Goal: Task Accomplishment & Management: Complete application form

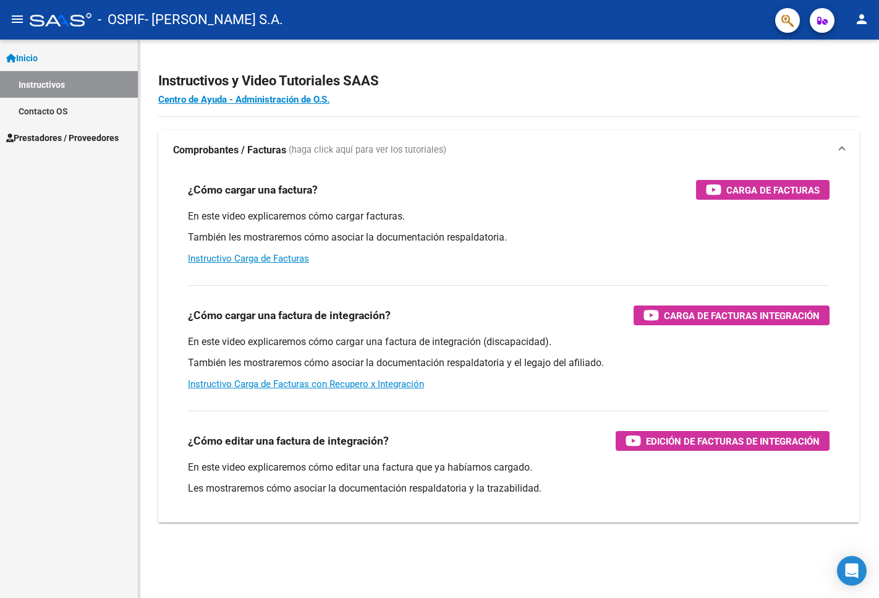
click at [464, 403] on div "¿Cómo editar una factura de integración? Edición de Facturas de integración En …" at bounding box center [508, 457] width 671 height 112
click at [57, 137] on span "Prestadores / Proveedores" at bounding box center [62, 138] width 113 height 14
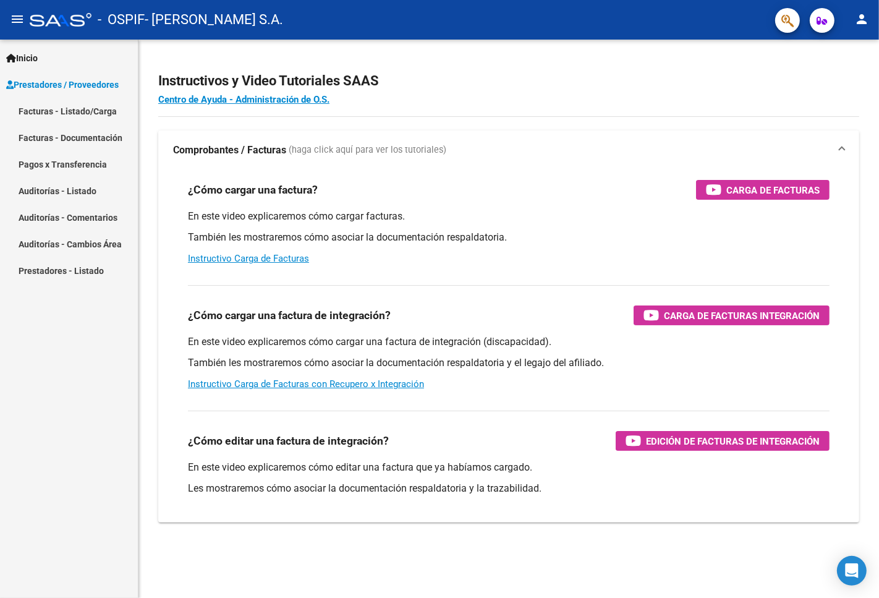
click at [96, 103] on link "Facturas - Listado/Carga" at bounding box center [69, 111] width 138 height 27
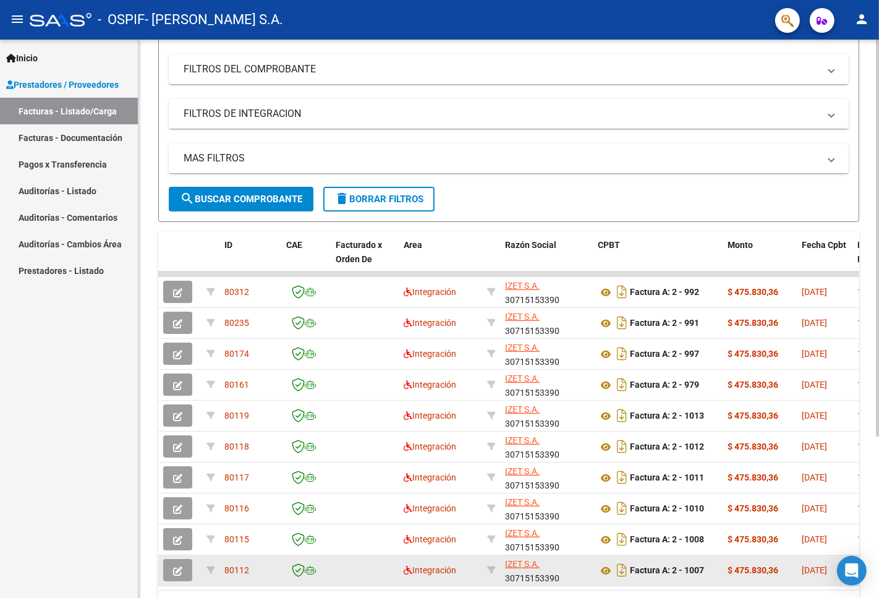
scroll to position [228, 0]
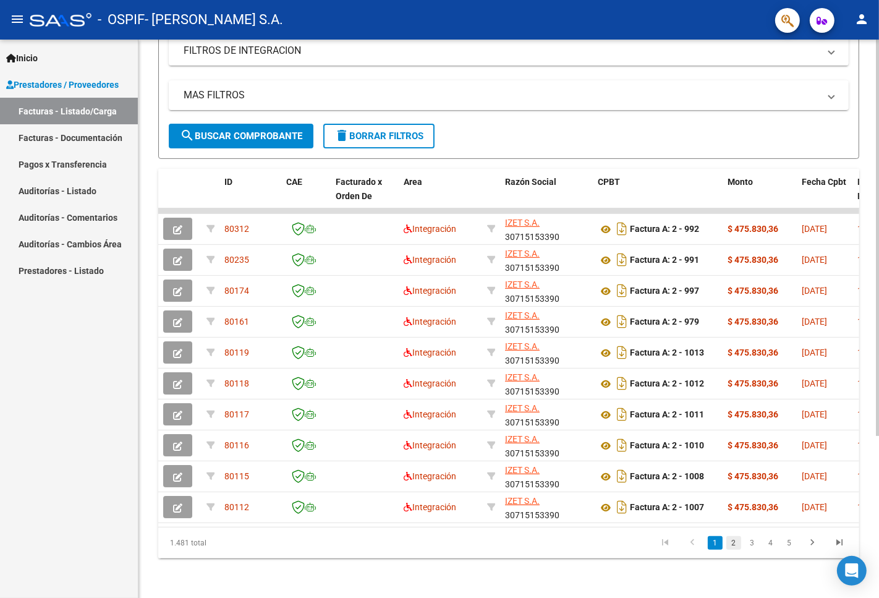
click at [731, 546] on link "2" at bounding box center [734, 543] width 15 height 14
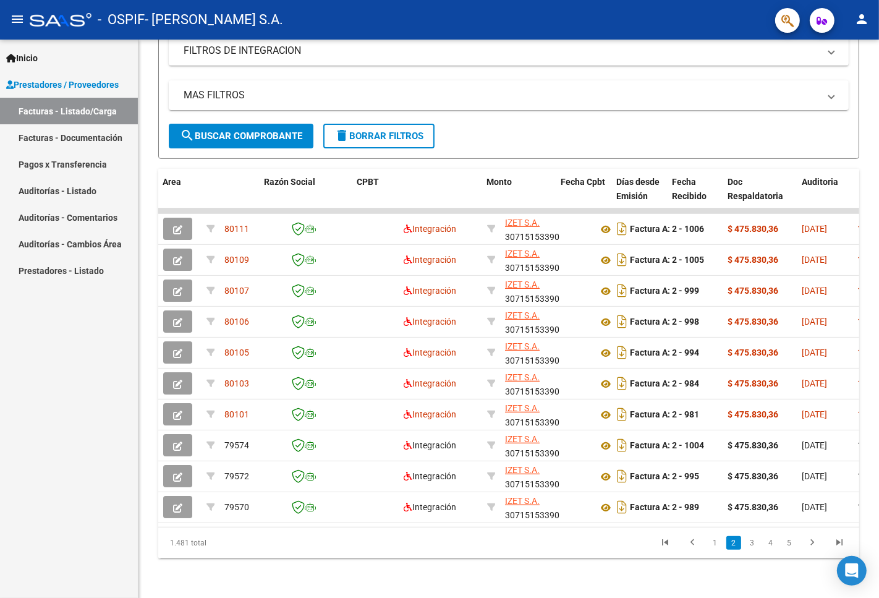
scroll to position [0, 349]
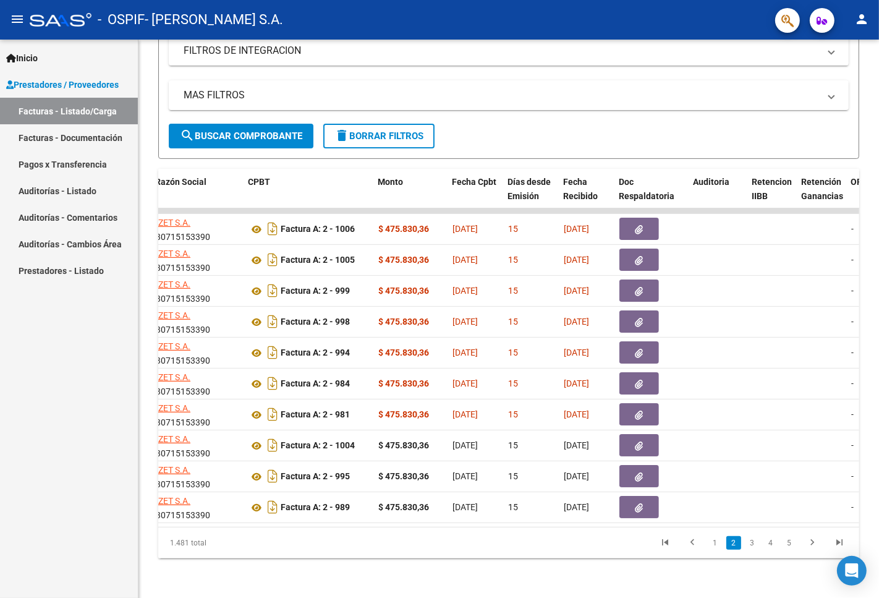
drag, startPoint x: 429, startPoint y: 536, endPoint x: 629, endPoint y: 553, distance: 201.1
click at [433, 536] on datatable-pager "1 2 3 4 5" at bounding box center [577, 542] width 551 height 21
click at [752, 546] on link "3" at bounding box center [752, 543] width 15 height 14
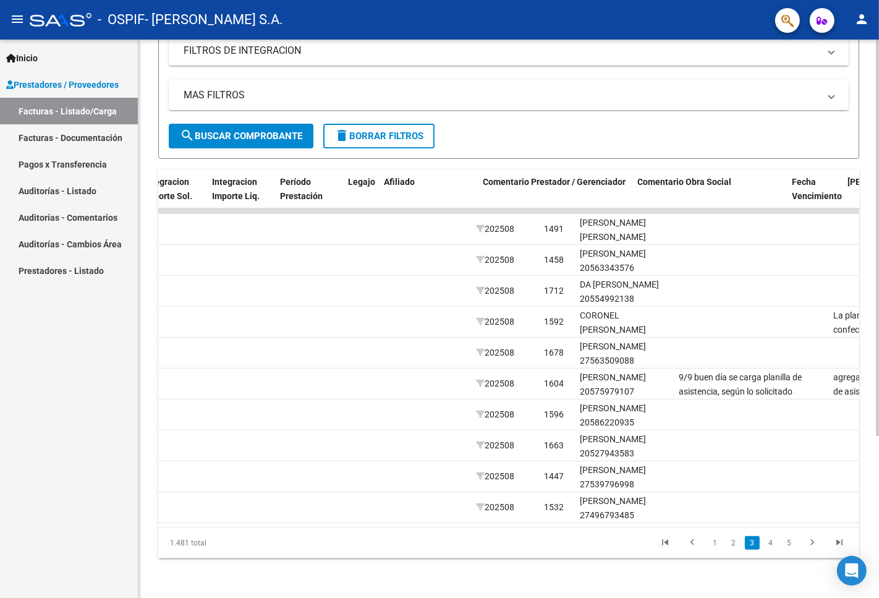
scroll to position [0, 1489]
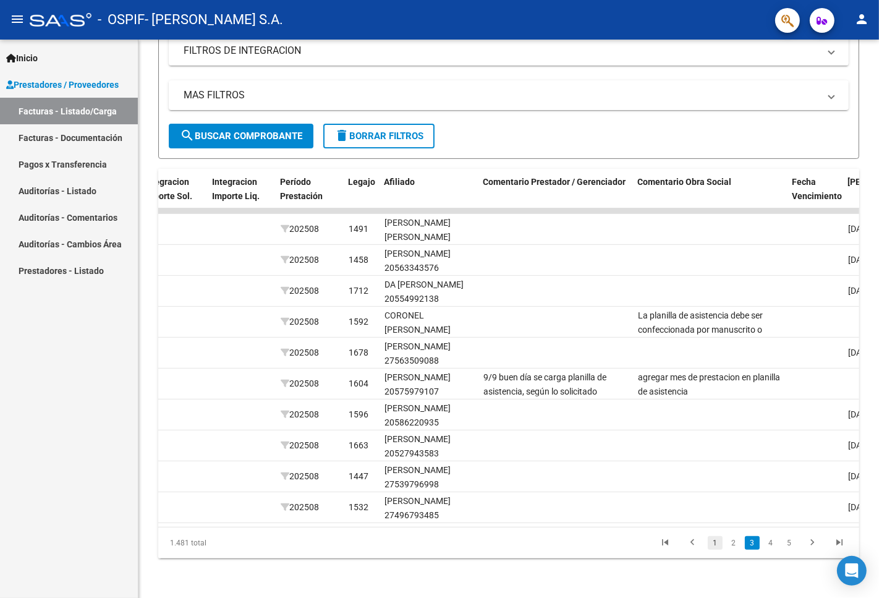
drag, startPoint x: 723, startPoint y: 542, endPoint x: 710, endPoint y: 542, distance: 13.6
click at [723, 542] on li "1" at bounding box center [715, 542] width 19 height 21
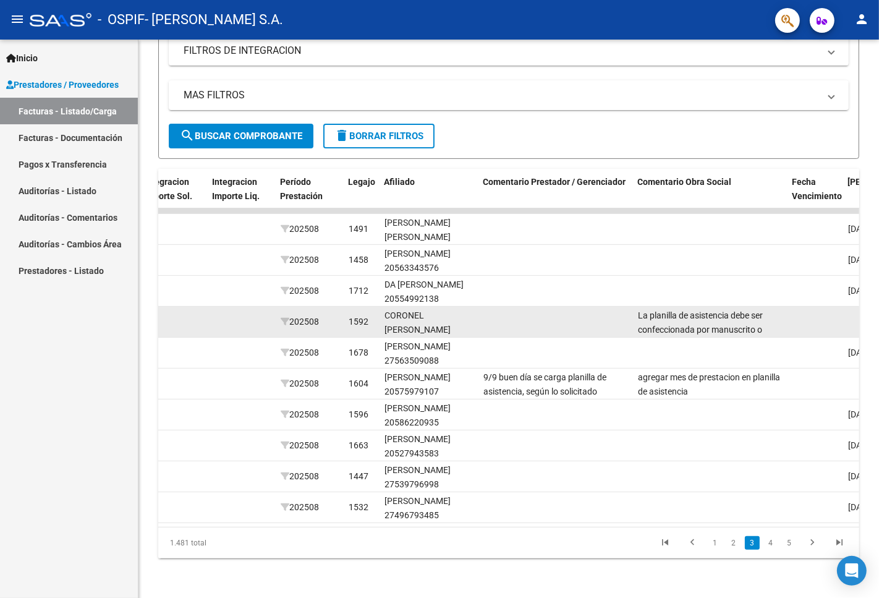
click at [249, 313] on datatable-body-cell at bounding box center [242, 322] width 68 height 30
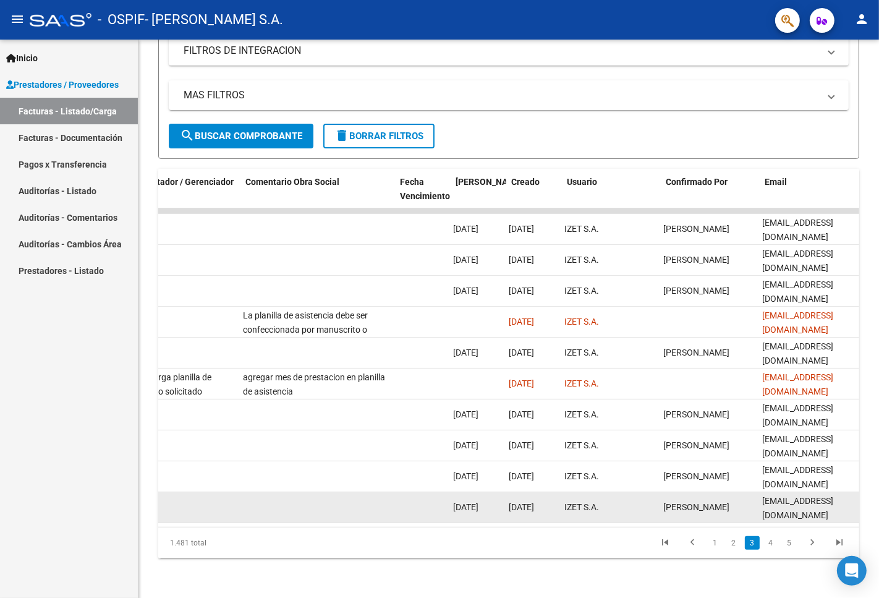
scroll to position [0, 1757]
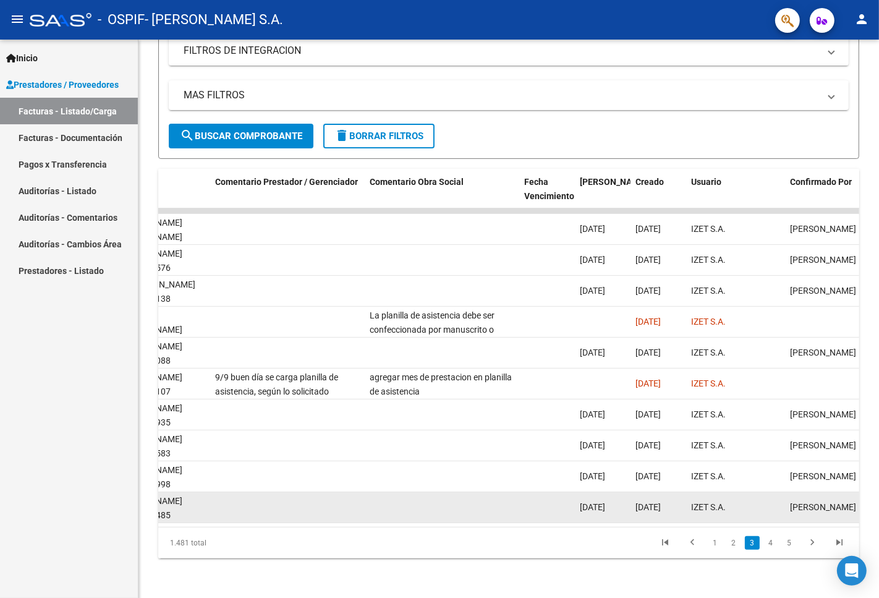
drag, startPoint x: 453, startPoint y: 497, endPoint x: 394, endPoint y: 496, distance: 58.8
click at [396, 497] on datatable-body-cell at bounding box center [442, 507] width 155 height 30
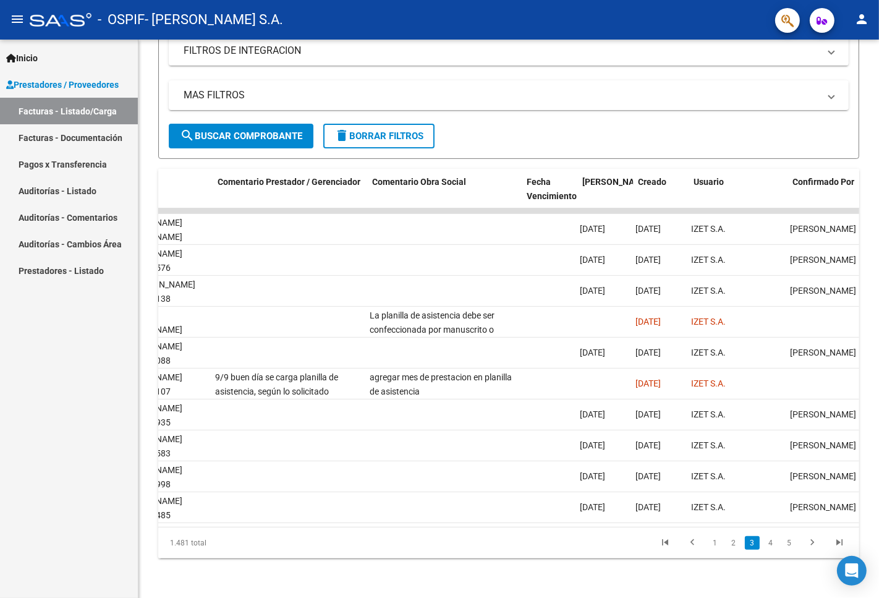
scroll to position [0, 1498]
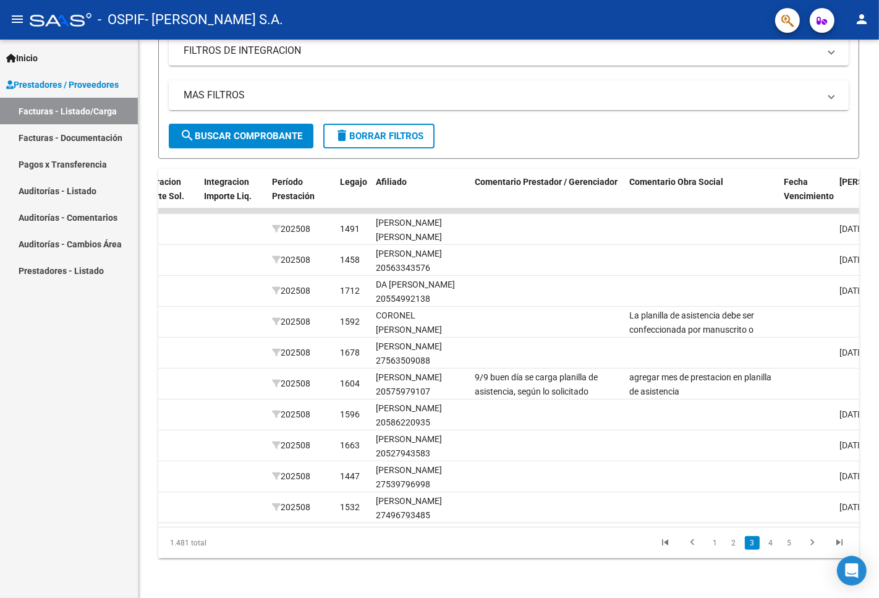
drag, startPoint x: 460, startPoint y: 509, endPoint x: 147, endPoint y: 465, distance: 316.6
click at [148, 467] on div "Video tutorial PRESTADORES -> Listado de CPBTs Emitidos por Prestadores / Prove…" at bounding box center [509, 209] width 741 height 777
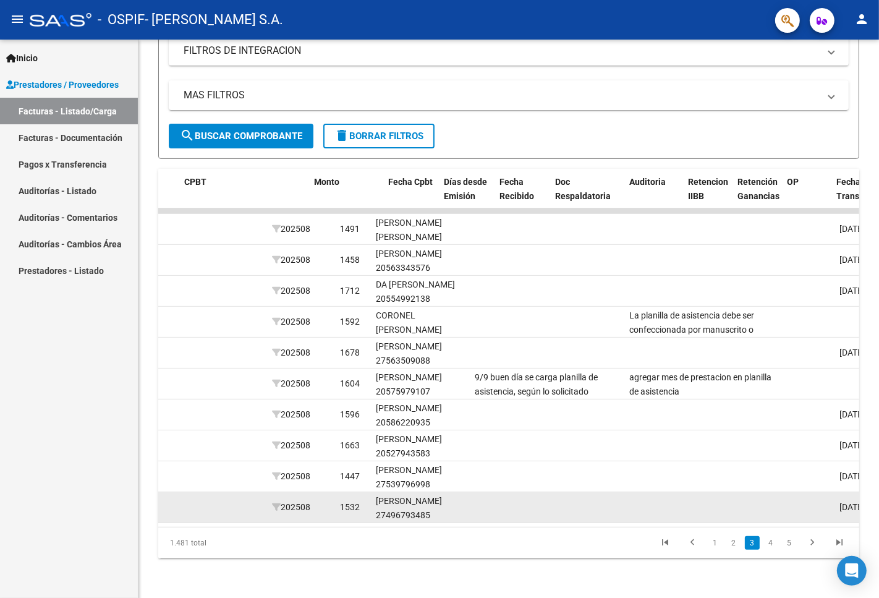
scroll to position [0, 413]
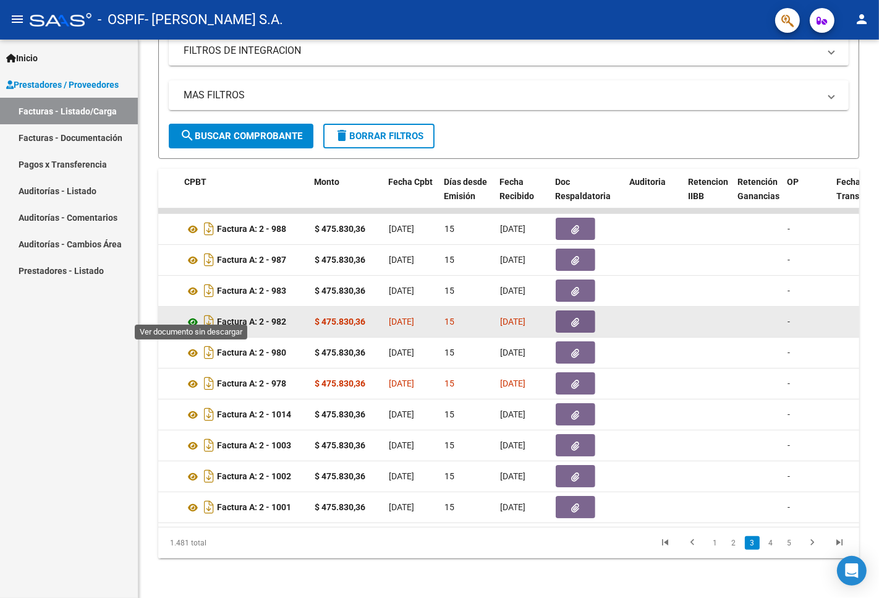
click at [195, 315] on icon at bounding box center [193, 322] width 16 height 15
click at [575, 318] on icon "button" at bounding box center [576, 322] width 8 height 9
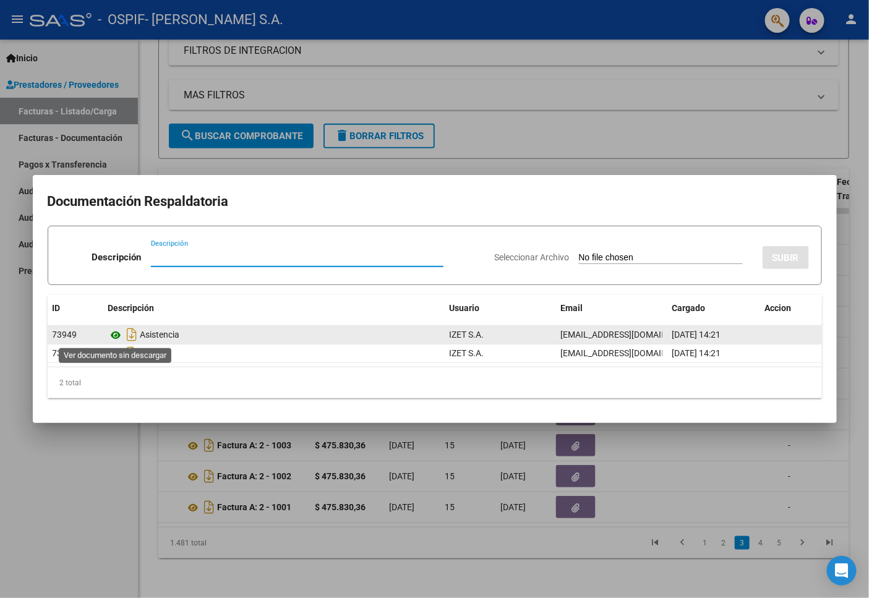
click at [117, 336] on icon at bounding box center [116, 335] width 16 height 15
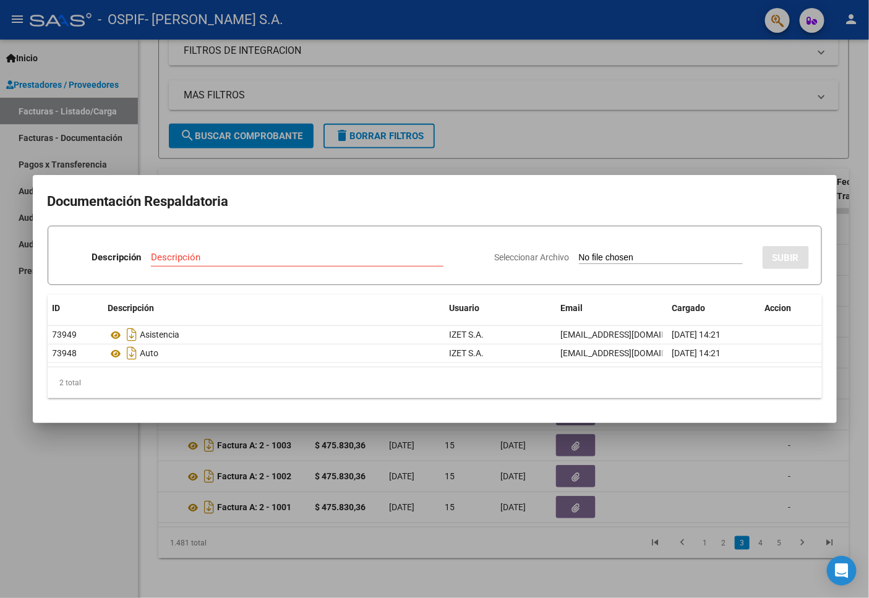
click at [208, 261] on input "Descripción" at bounding box center [297, 257] width 292 height 11
type input "ASISTENCIA NUEVA"
click at [662, 254] on input "Seleccionar Archivo" at bounding box center [661, 258] width 164 height 12
type input "C:\fakepath\CORONEL ASISTENCIA AGOSTO.pdf"
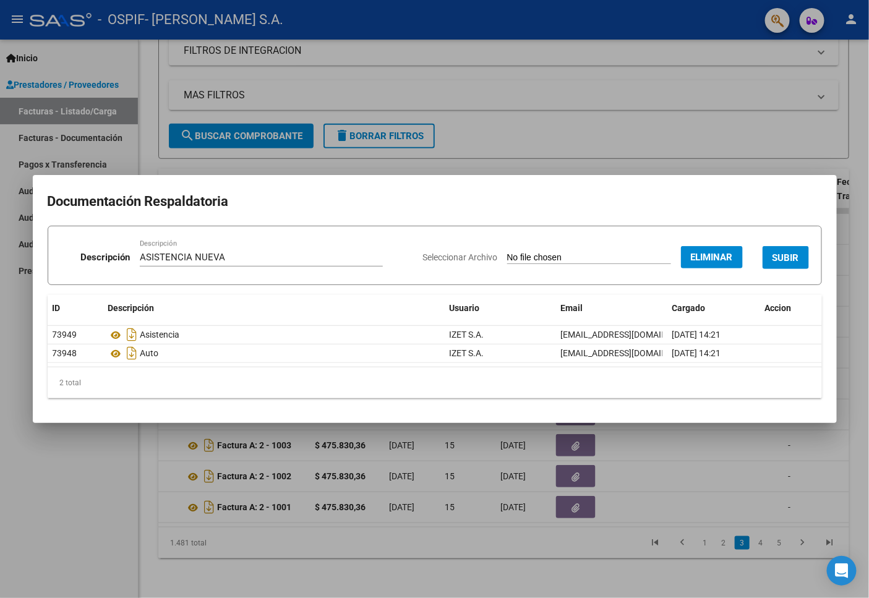
click at [783, 261] on span "SUBIR" at bounding box center [785, 257] width 27 height 11
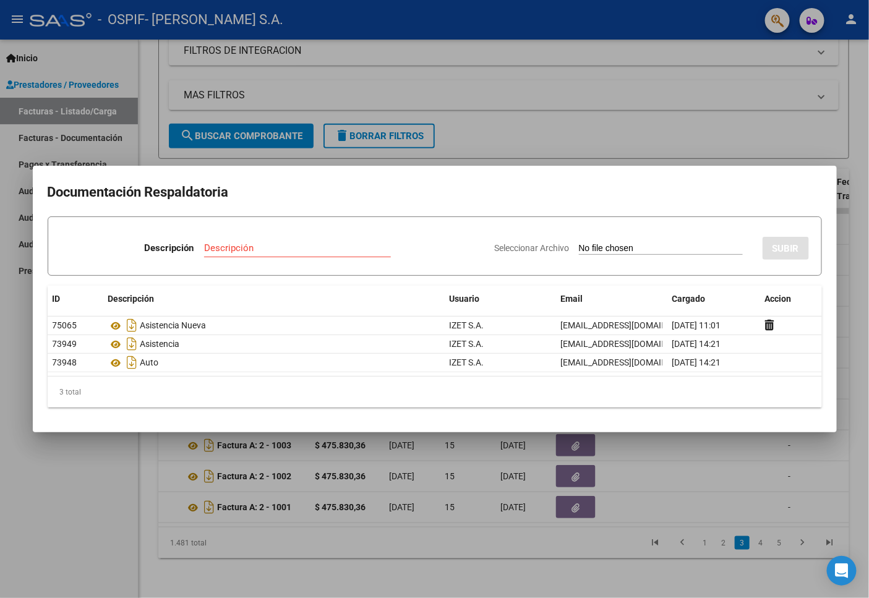
click at [52, 477] on div at bounding box center [434, 299] width 869 height 598
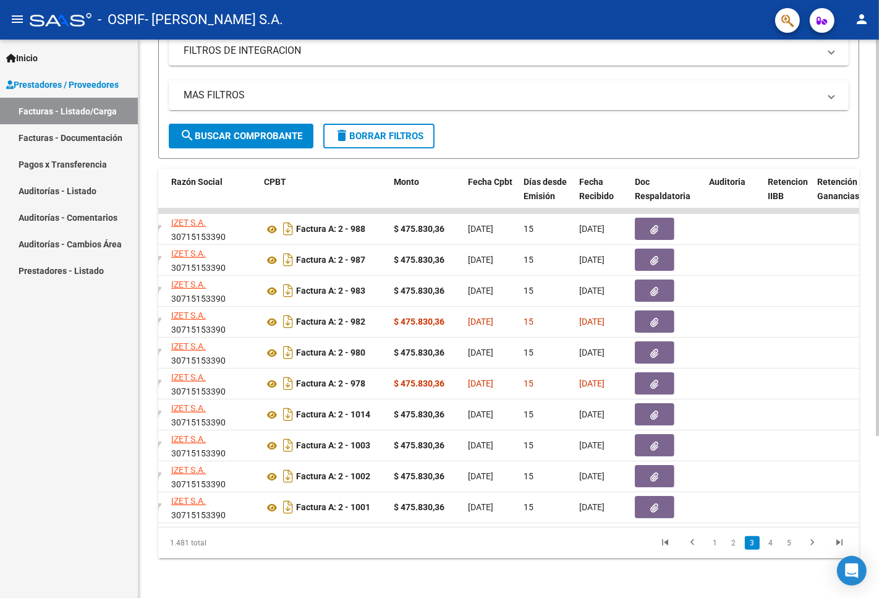
click at [349, 527] on datatable-body "79569 Integración [PERSON_NAME] S.A. 30715153390 Factura A: 2 - 988 $ 475.830,3…" at bounding box center [508, 367] width 701 height 318
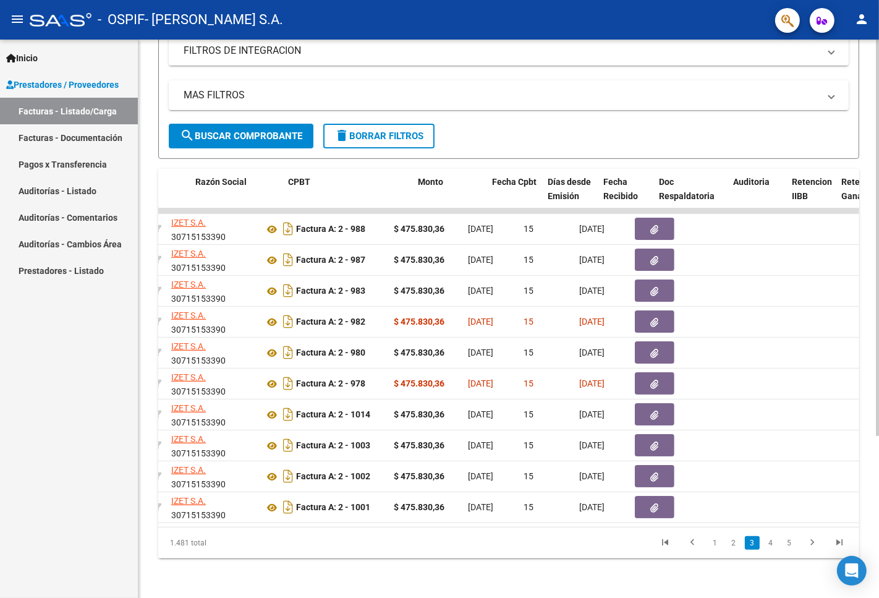
scroll to position [0, 310]
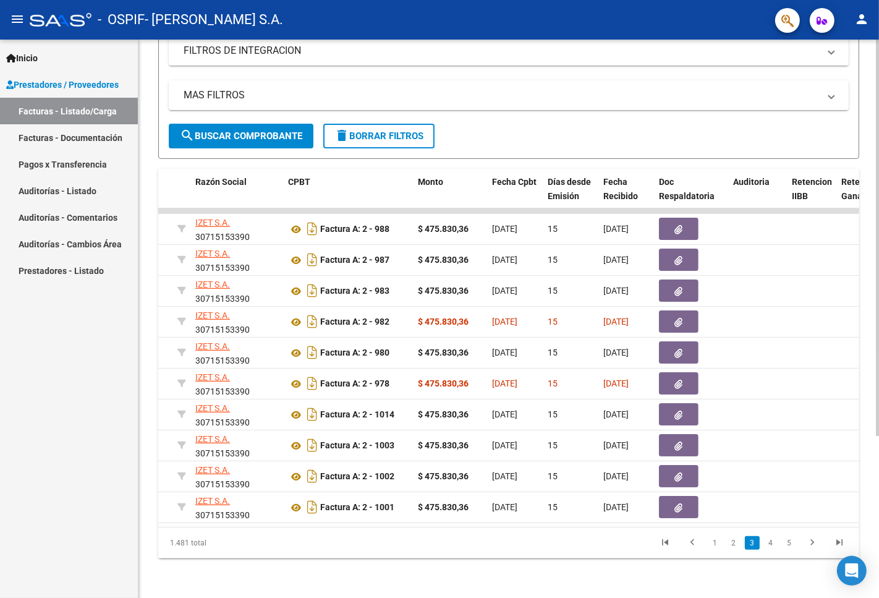
drag, startPoint x: 333, startPoint y: 527, endPoint x: 319, endPoint y: 527, distance: 13.6
click at [320, 527] on datatable-body "79569 Integración [PERSON_NAME] S.A. 30715153390 Factura A: 2 - 988 $ 475.830,3…" at bounding box center [508, 367] width 701 height 318
click at [306, 527] on datatable-body "79569 Integración [PERSON_NAME] S.A. 30715153390 Factura A: 2 - 988 $ 475.830,3…" at bounding box center [508, 367] width 701 height 318
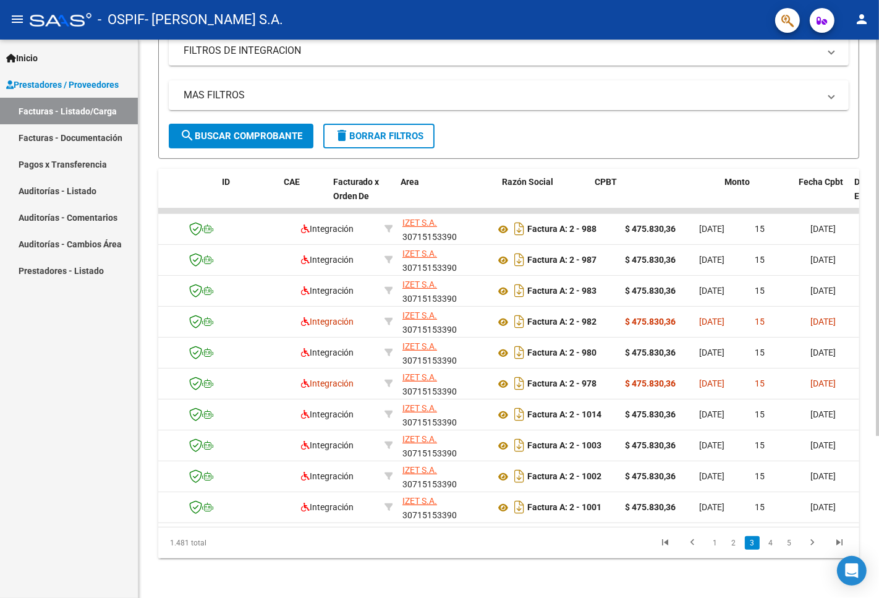
scroll to position [0, 2]
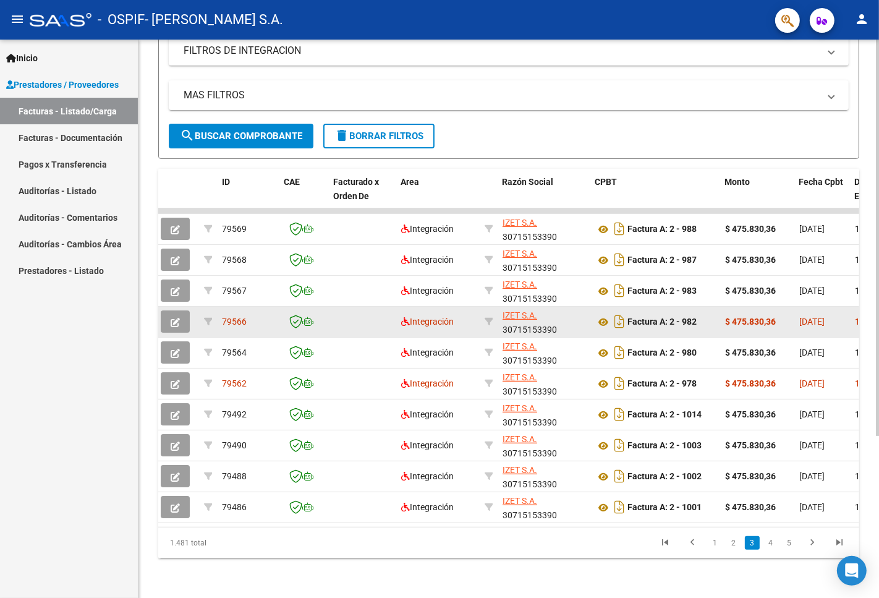
click at [176, 318] on icon "button" at bounding box center [175, 322] width 9 height 9
click at [171, 318] on icon "button" at bounding box center [175, 322] width 9 height 9
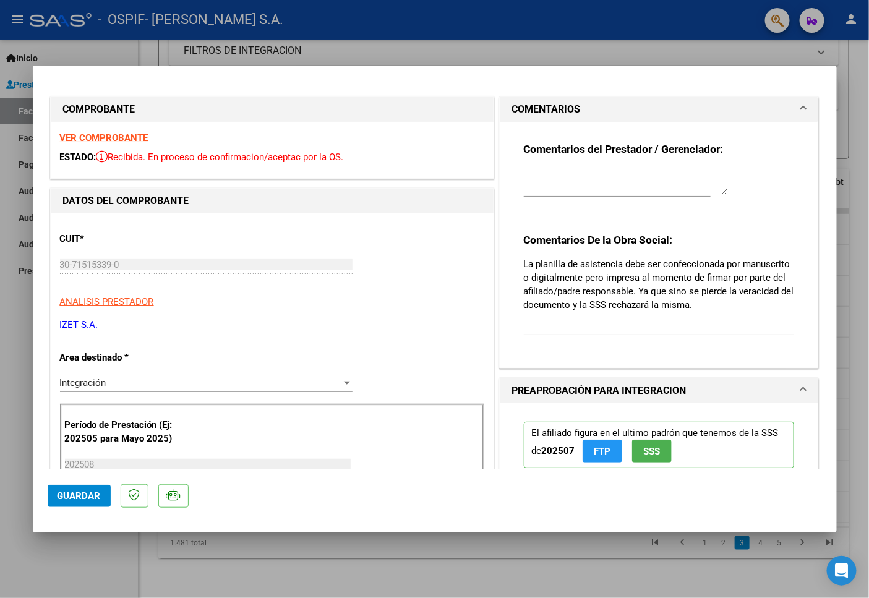
click at [534, 182] on textarea at bounding box center [626, 181] width 204 height 25
type textarea "16/9 Se adjunta planilla, según lo solicitado"
click at [96, 500] on span "Guardar" at bounding box center [79, 495] width 43 height 11
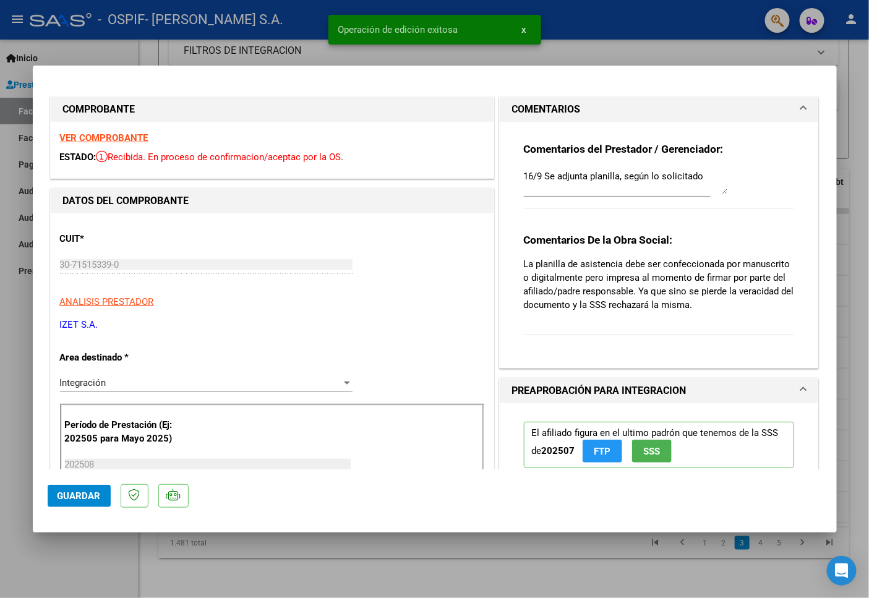
click at [88, 557] on div at bounding box center [434, 299] width 869 height 598
